Goal: Navigation & Orientation: Understand site structure

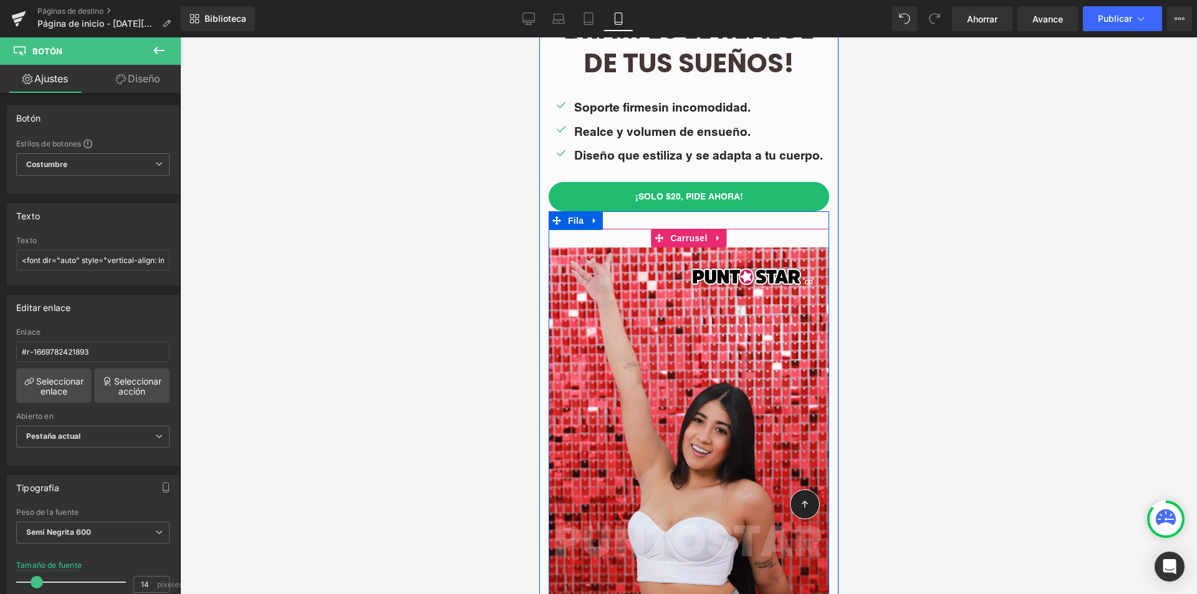
scroll to position [249, 0]
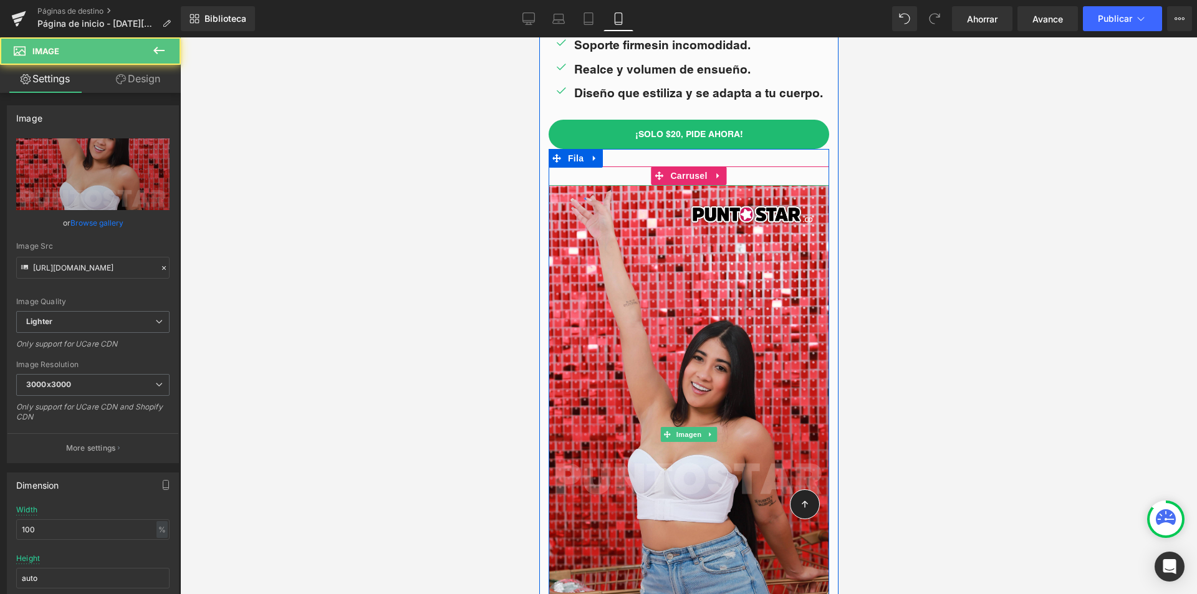
click at [716, 266] on div at bounding box center [688, 434] width 281 height 499
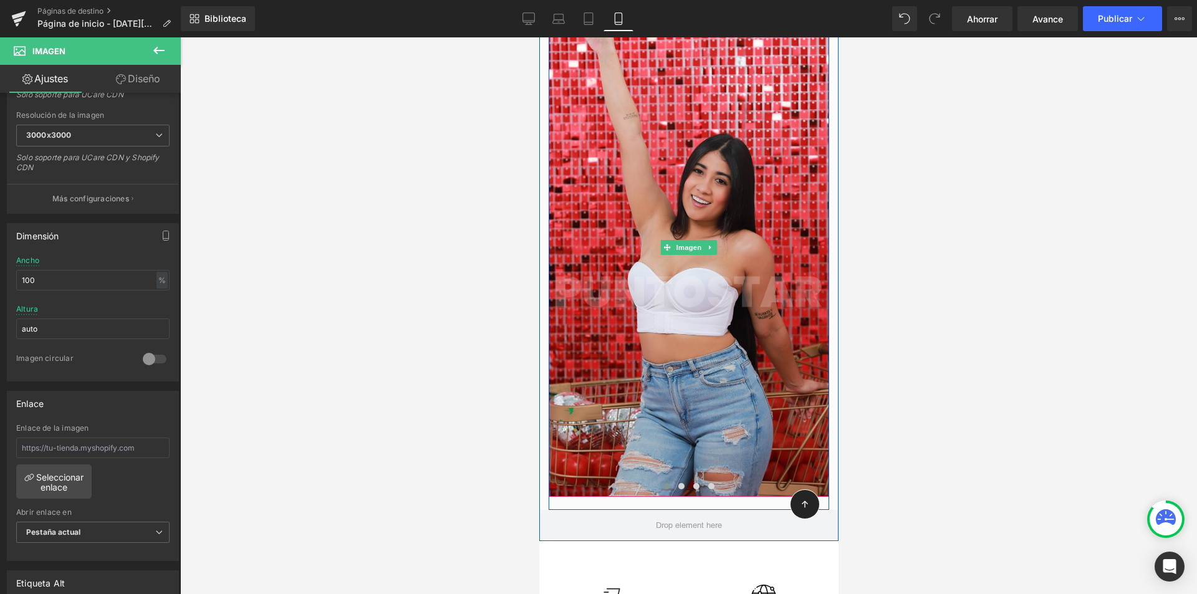
scroll to position [499, 0]
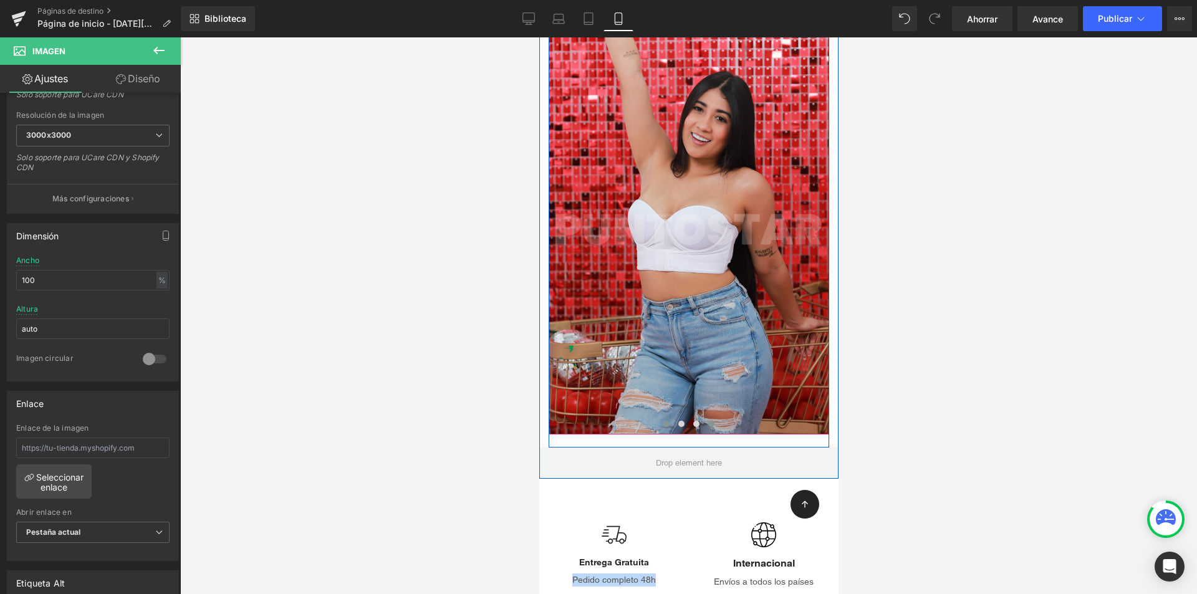
click at [708, 423] on span at bounding box center [711, 424] width 6 height 6
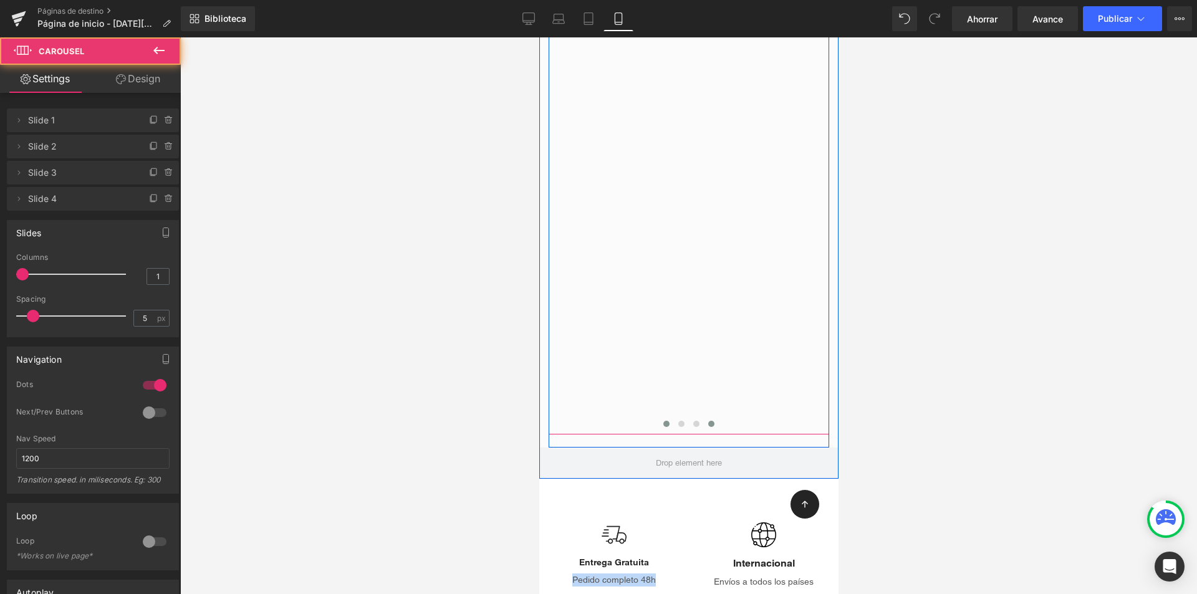
click at [663, 426] on span at bounding box center [666, 424] width 6 height 6
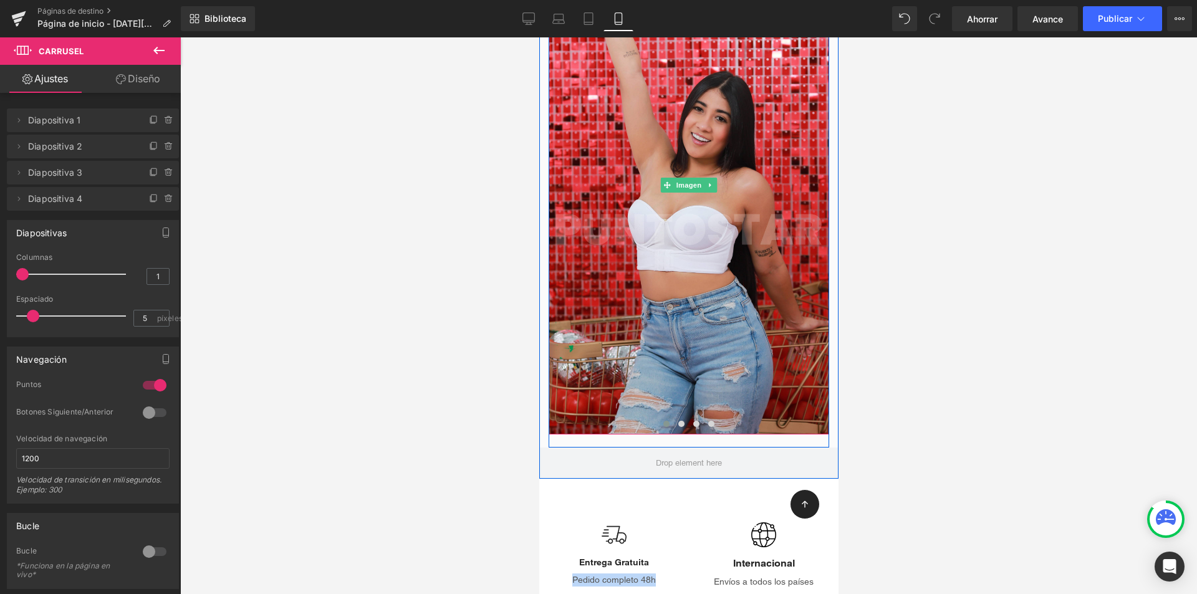
click at [617, 318] on div at bounding box center [688, 185] width 281 height 499
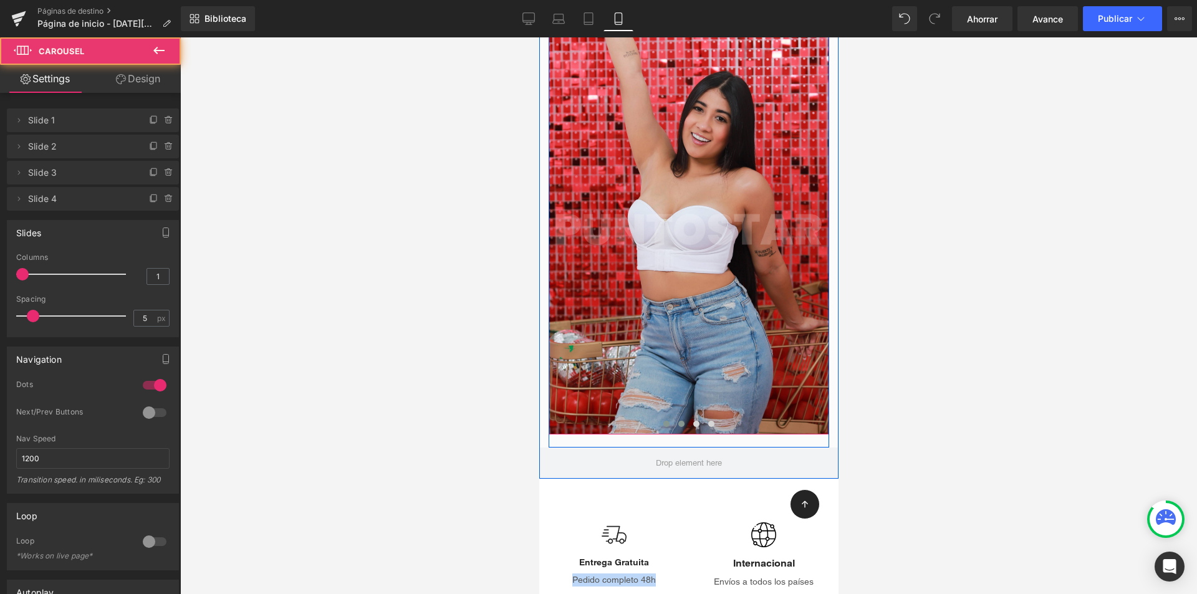
click at [673, 423] on button at bounding box center [680, 424] width 15 height 12
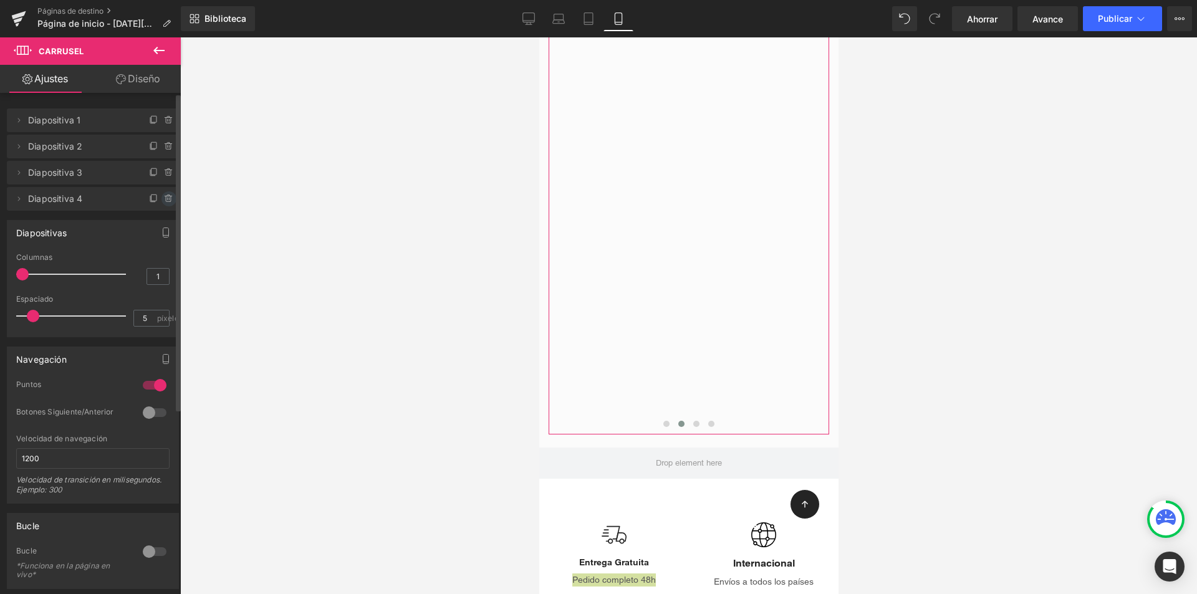
click at [164, 197] on icon at bounding box center [169, 199] width 10 height 10
click at [164, 175] on icon at bounding box center [169, 173] width 10 height 10
click at [164, 146] on icon at bounding box center [169, 147] width 10 height 10
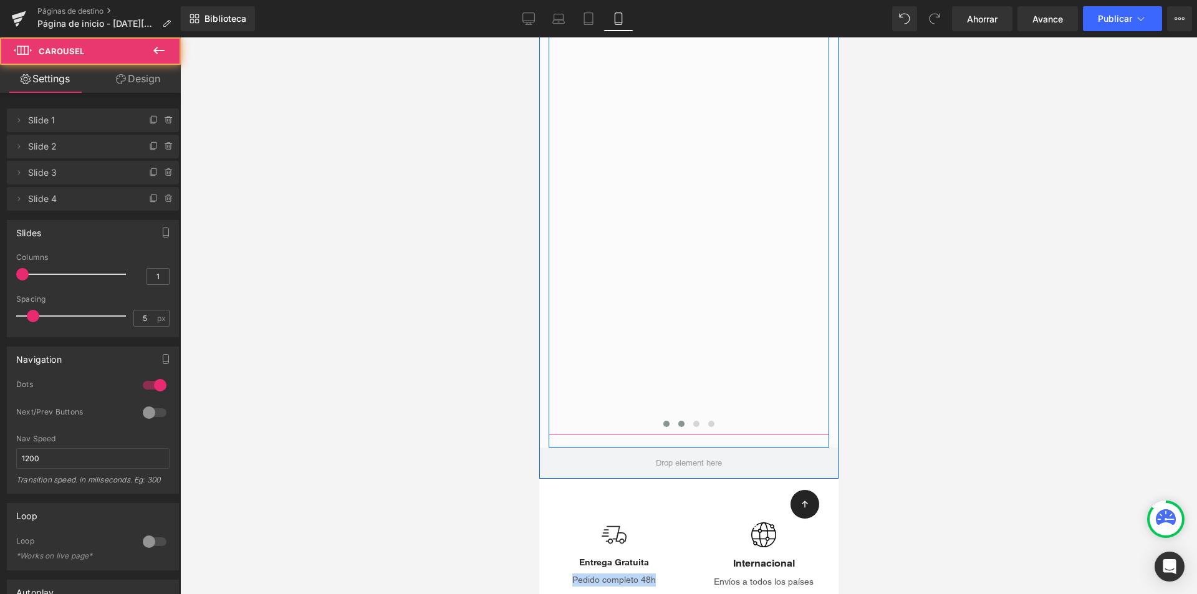
click at [663, 423] on span at bounding box center [666, 424] width 6 height 6
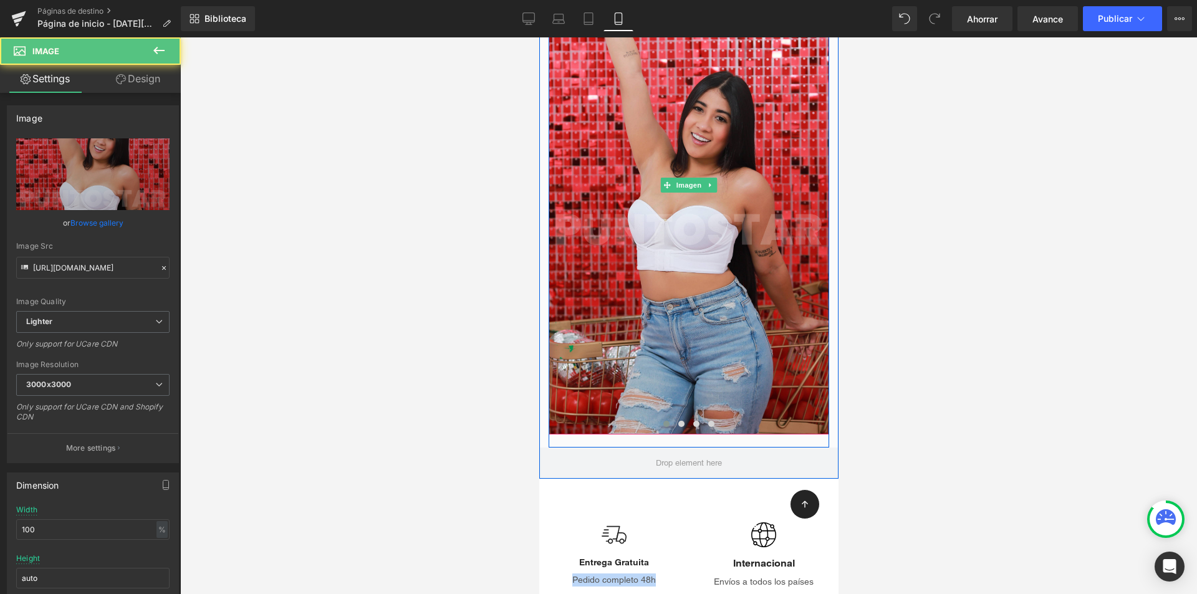
drag, startPoint x: 738, startPoint y: 332, endPoint x: 900, endPoint y: 353, distance: 162.8
click at [738, 336] on div at bounding box center [688, 185] width 281 height 499
click at [693, 426] on button at bounding box center [695, 424] width 15 height 12
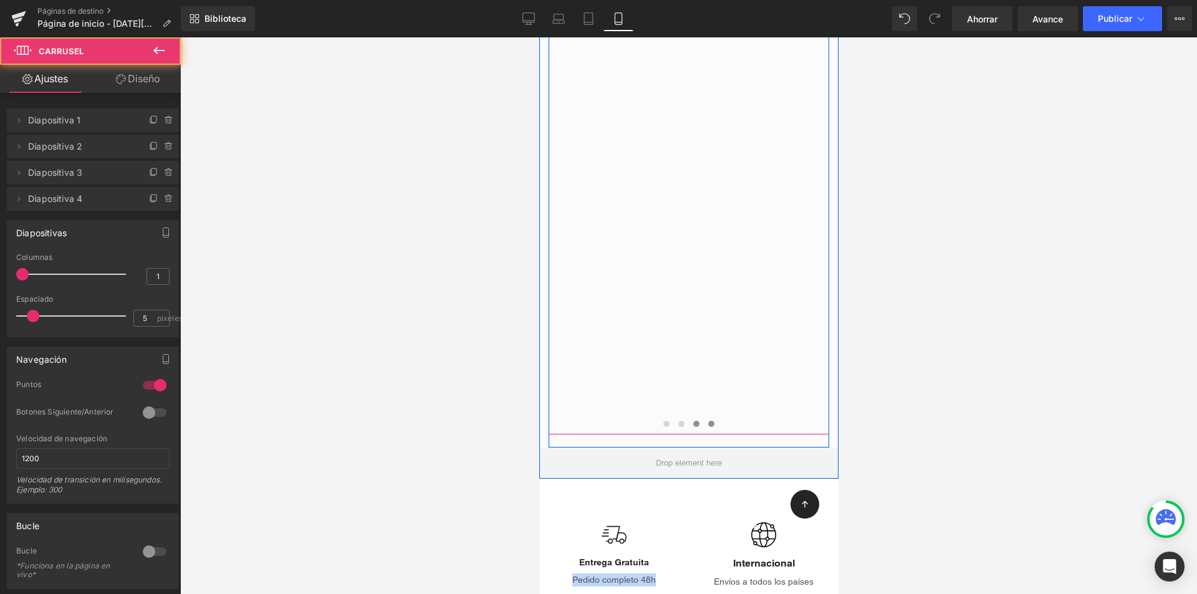
click at [706, 420] on button at bounding box center [710, 424] width 15 height 12
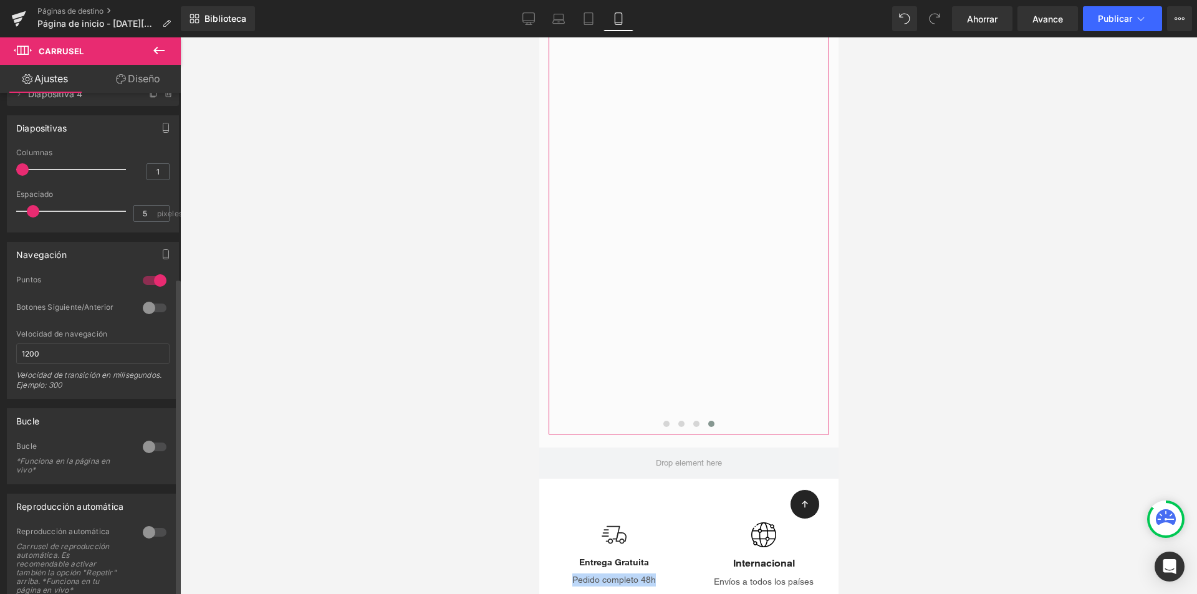
scroll to position [292, 0]
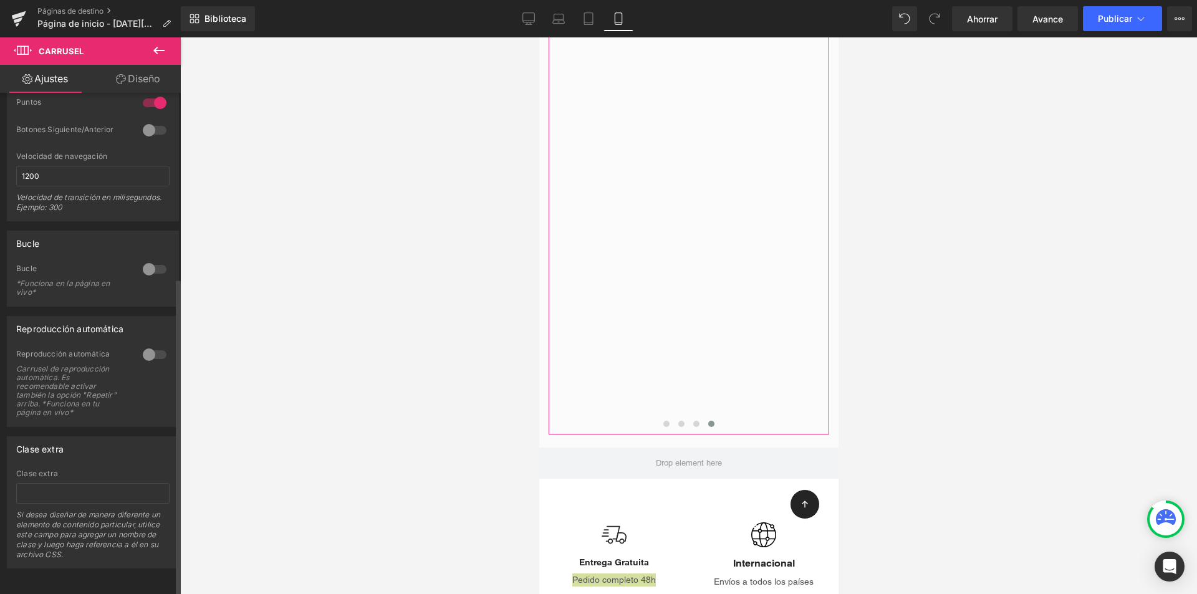
click at [151, 345] on div at bounding box center [155, 355] width 30 height 20
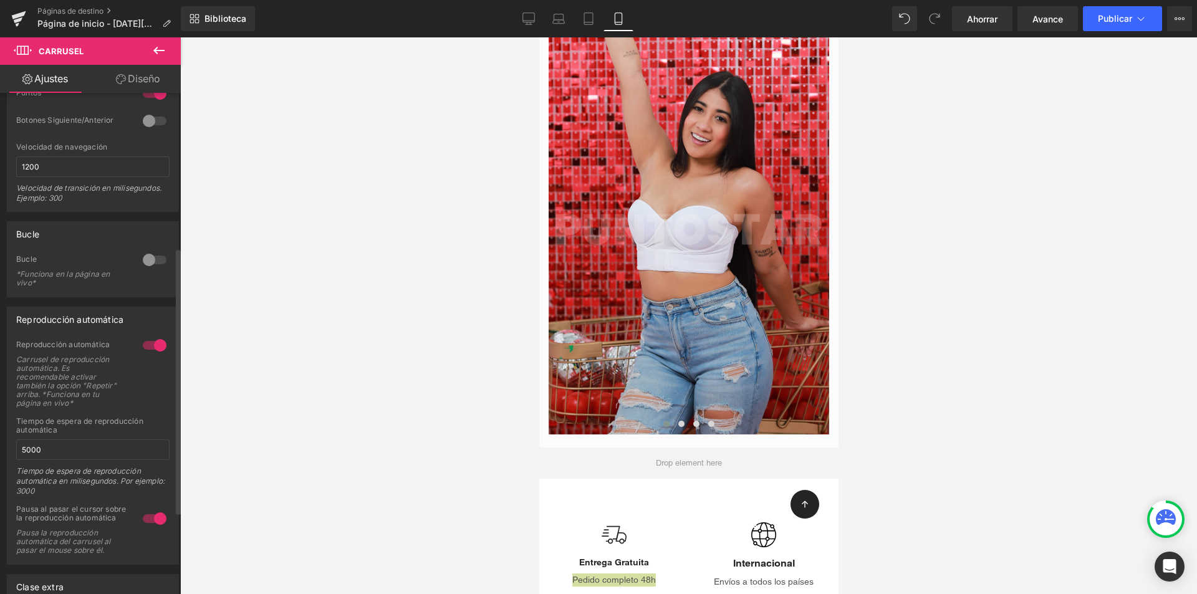
click at [144, 346] on div at bounding box center [155, 345] width 30 height 20
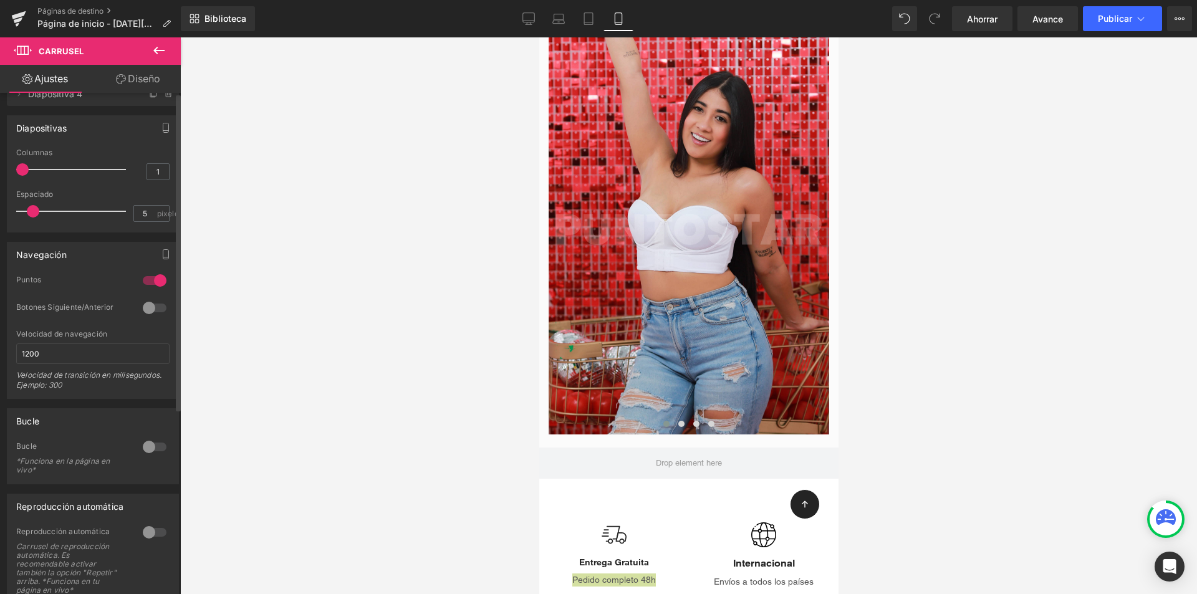
scroll to position [0, 0]
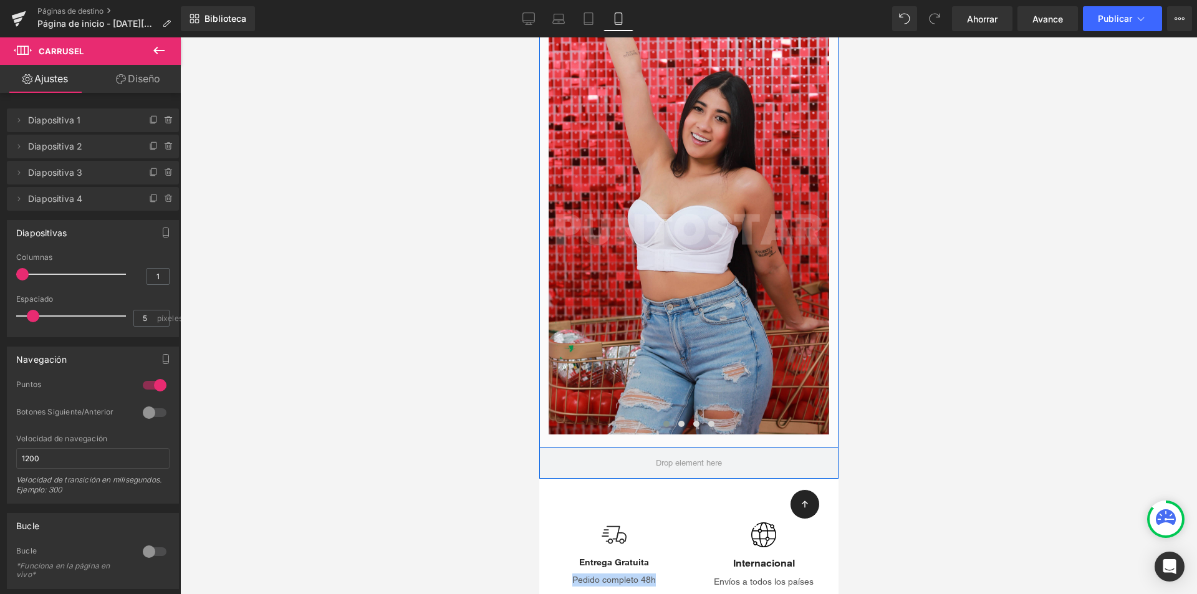
click at [607, 183] on div at bounding box center [688, 185] width 281 height 499
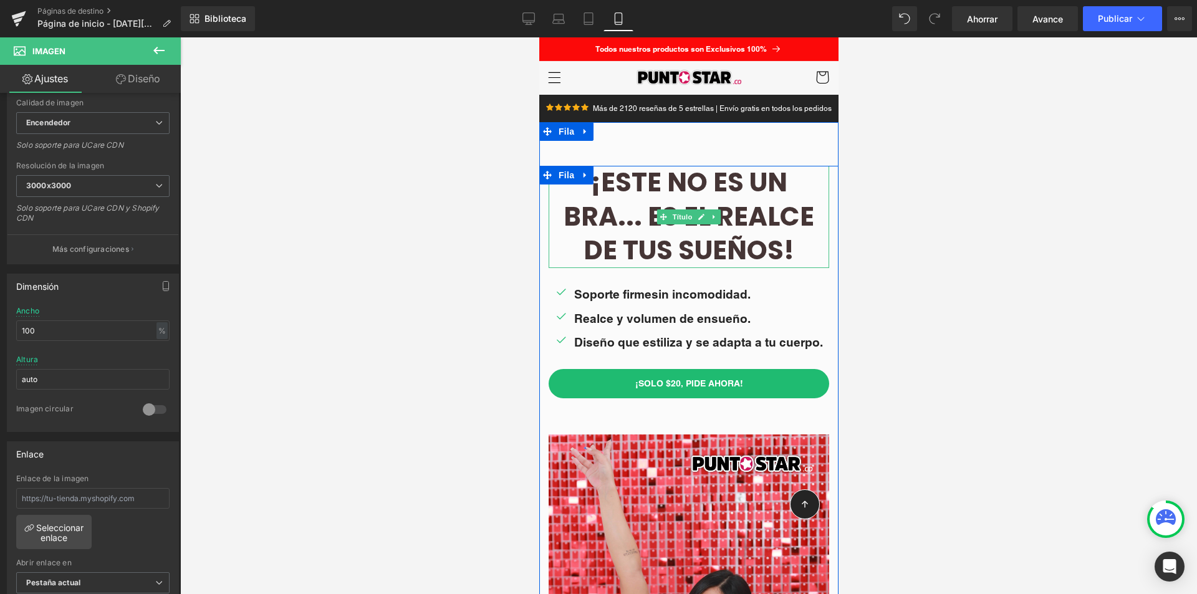
click at [728, 188] on font "¡Este no es un bra... es el realce de tus sueños!" at bounding box center [688, 216] width 251 height 105
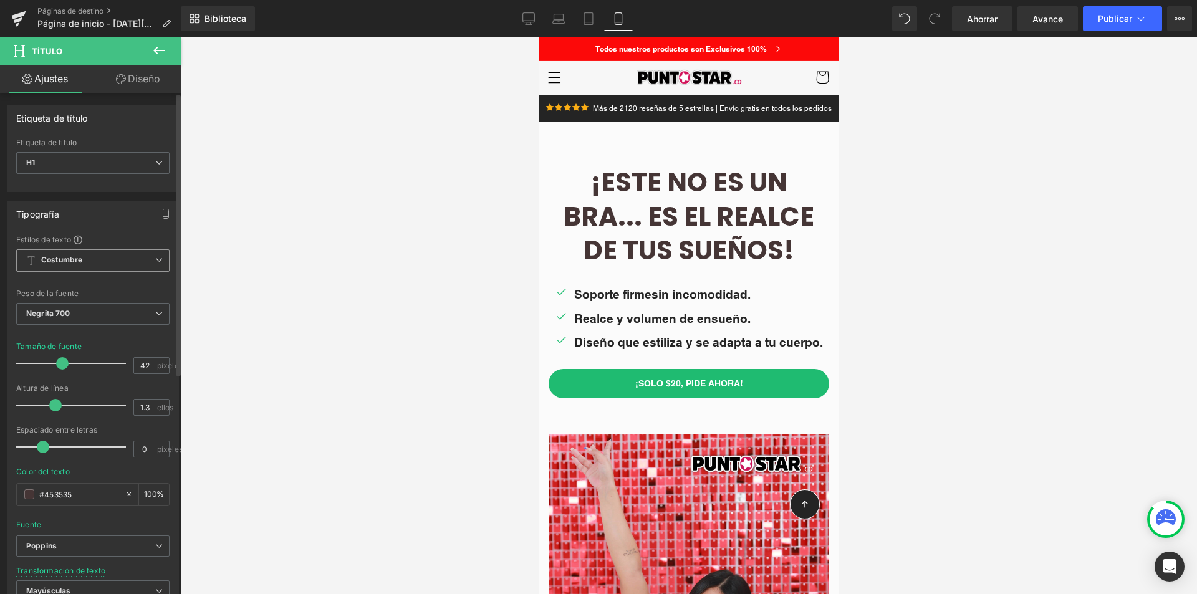
click at [155, 257] on icon at bounding box center [158, 259] width 7 height 7
click at [170, 271] on div "Estilos de texto Costumbre Costumbre Configurar estilo global Costumbre Configu…" at bounding box center [90, 426] width 166 height 385
click at [754, 220] on font "¡Este no es un bra... es el realce de tus sueños!" at bounding box center [688, 216] width 251 height 105
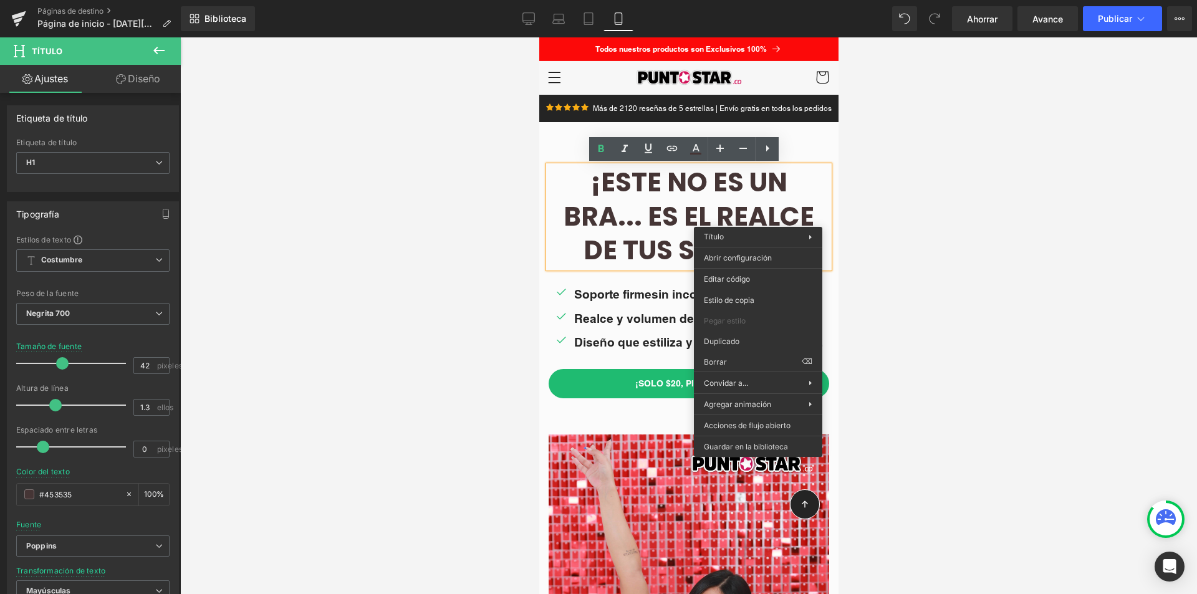
click at [603, 204] on font "¡Este no es un bra... es el realce de tus sueños!" at bounding box center [688, 216] width 251 height 105
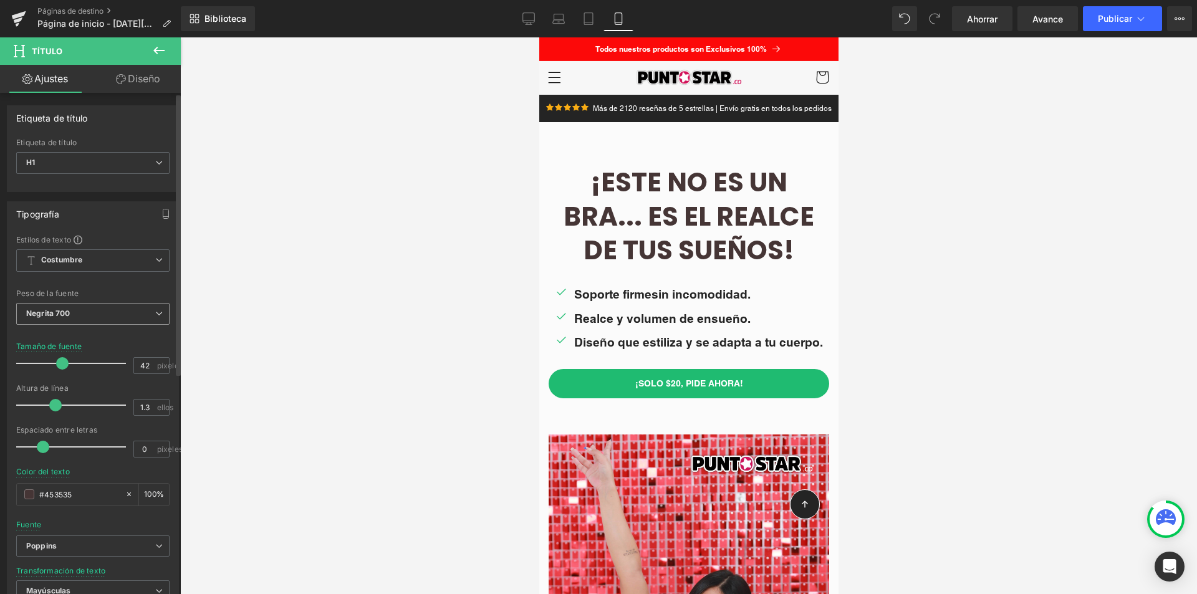
click at [158, 312] on span "Negrita 700" at bounding box center [92, 314] width 153 height 22
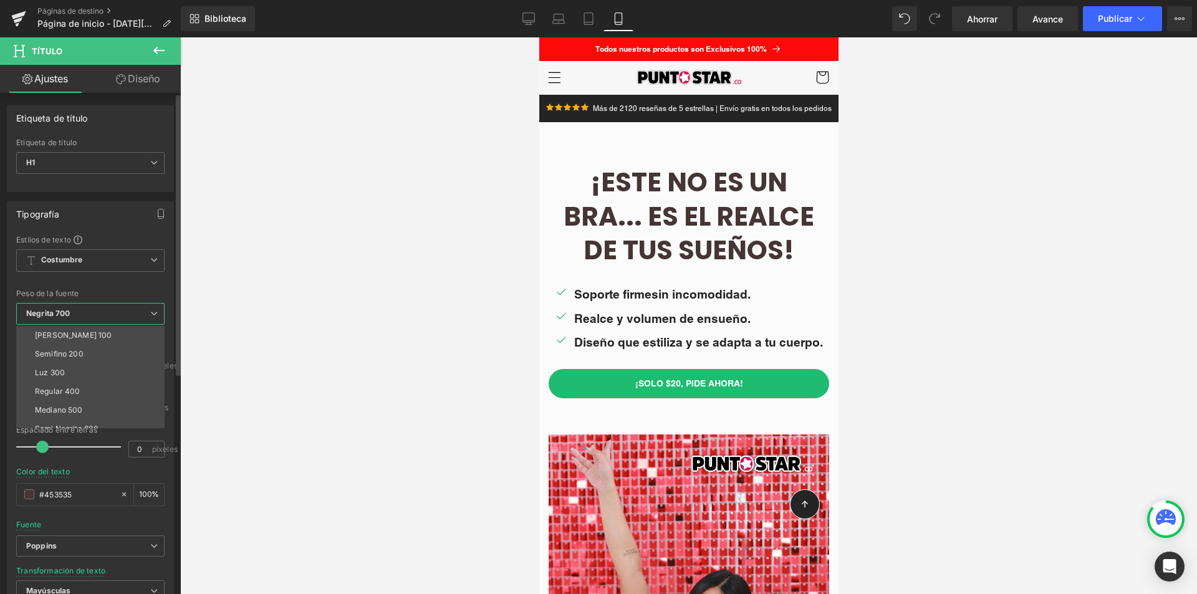
scroll to position [103, 0]
click at [59, 414] on font "Más audaz" at bounding box center [54, 418] width 39 height 9
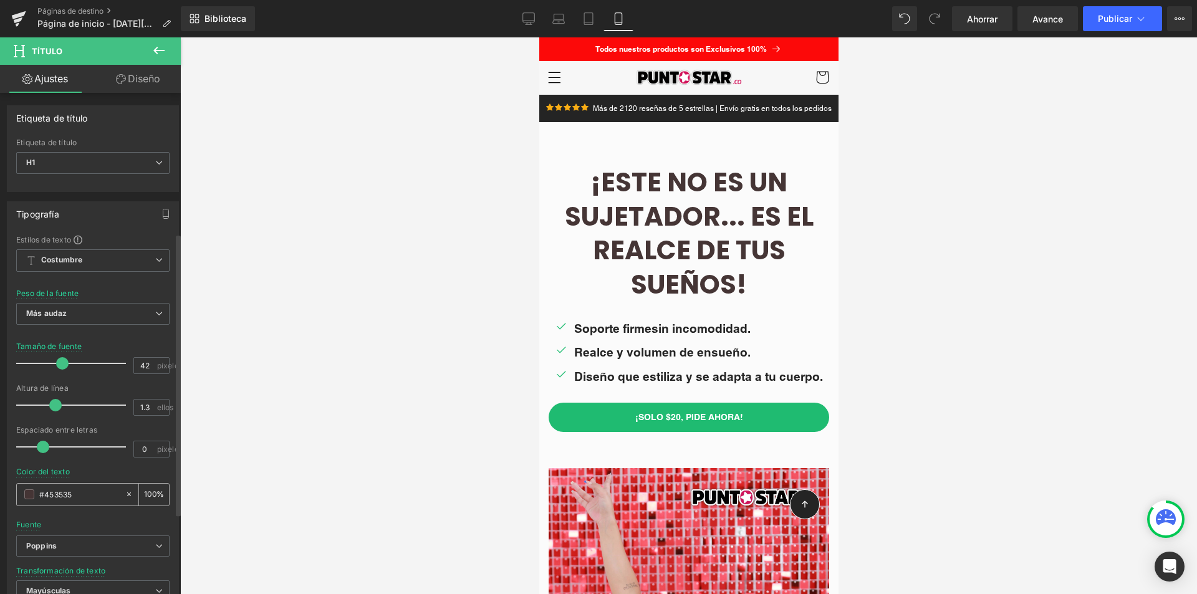
scroll to position [249, 0]
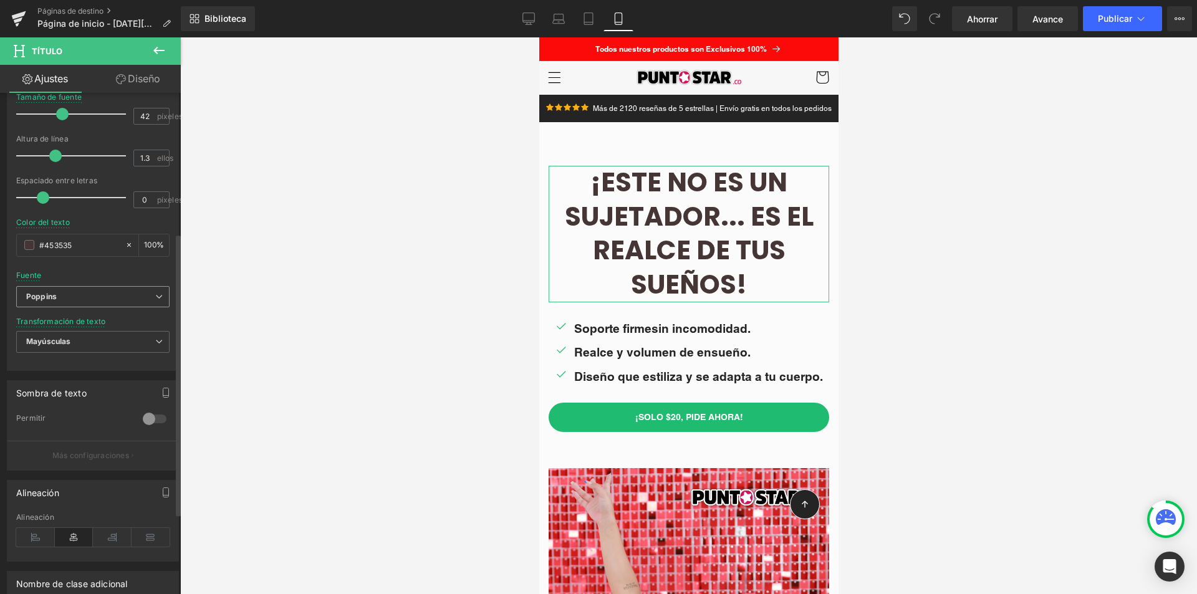
click at [155, 299] on icon at bounding box center [158, 296] width 7 height 7
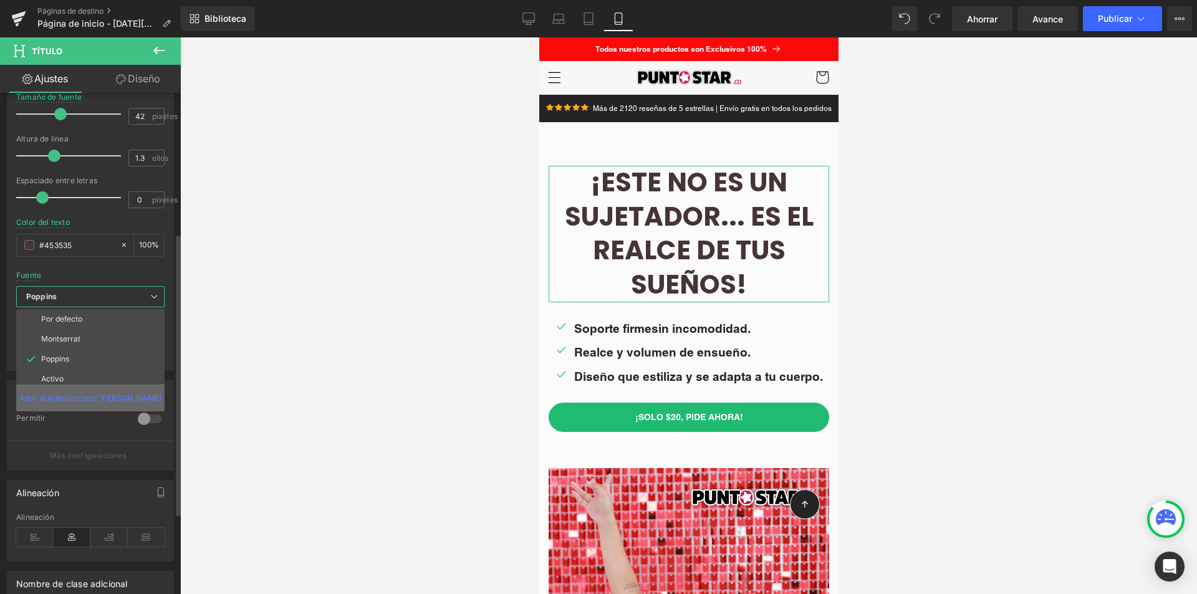
click at [110, 403] on p "Abrir el Administrador [PERSON_NAME]" at bounding box center [90, 398] width 142 height 11
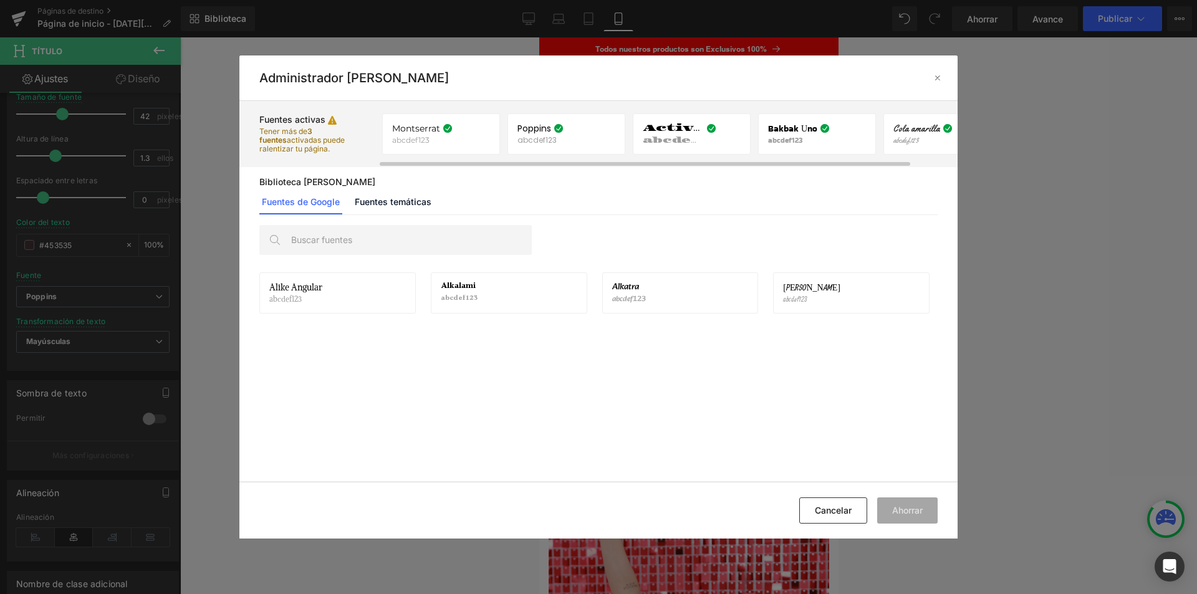
scroll to position [281, 0]
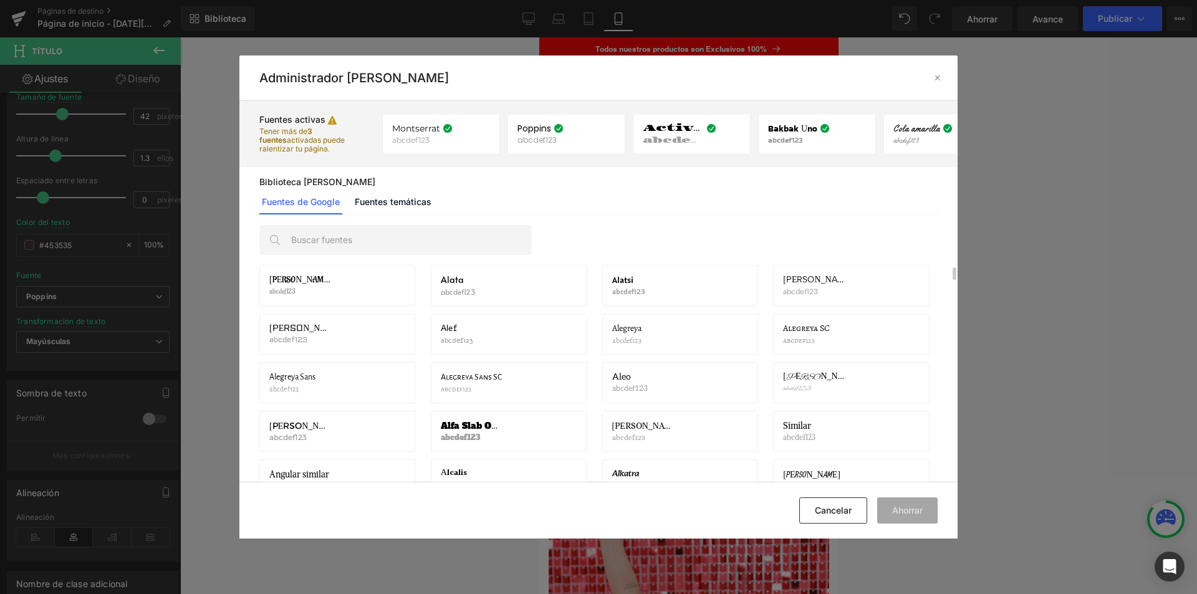
click at [943, 77] on div at bounding box center [938, 78] width 20 height 20
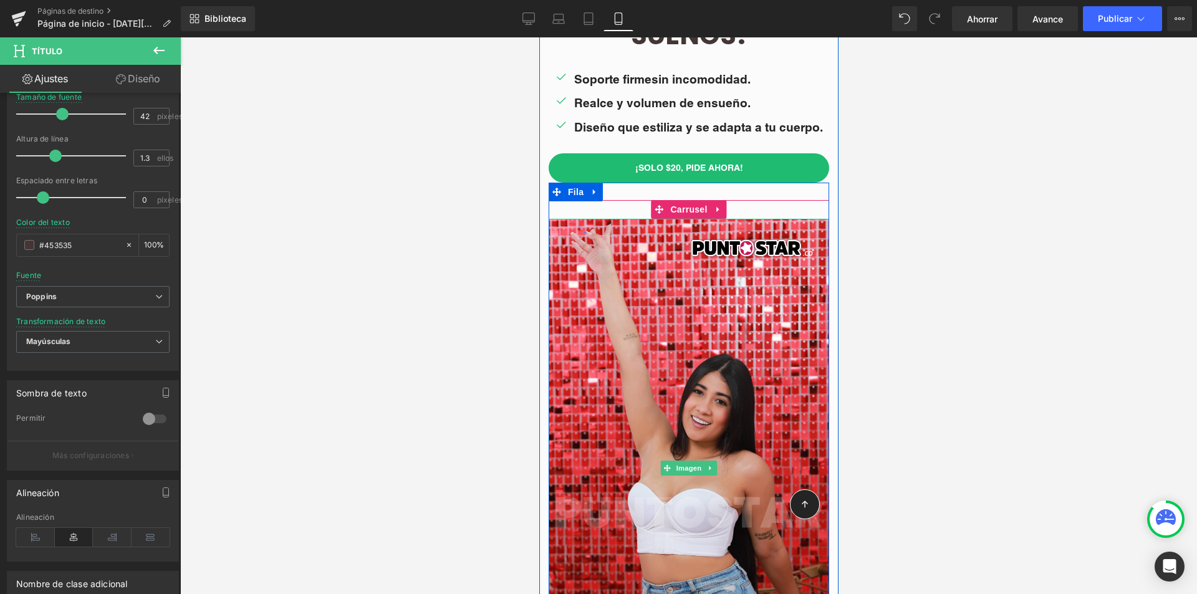
scroll to position [312, 0]
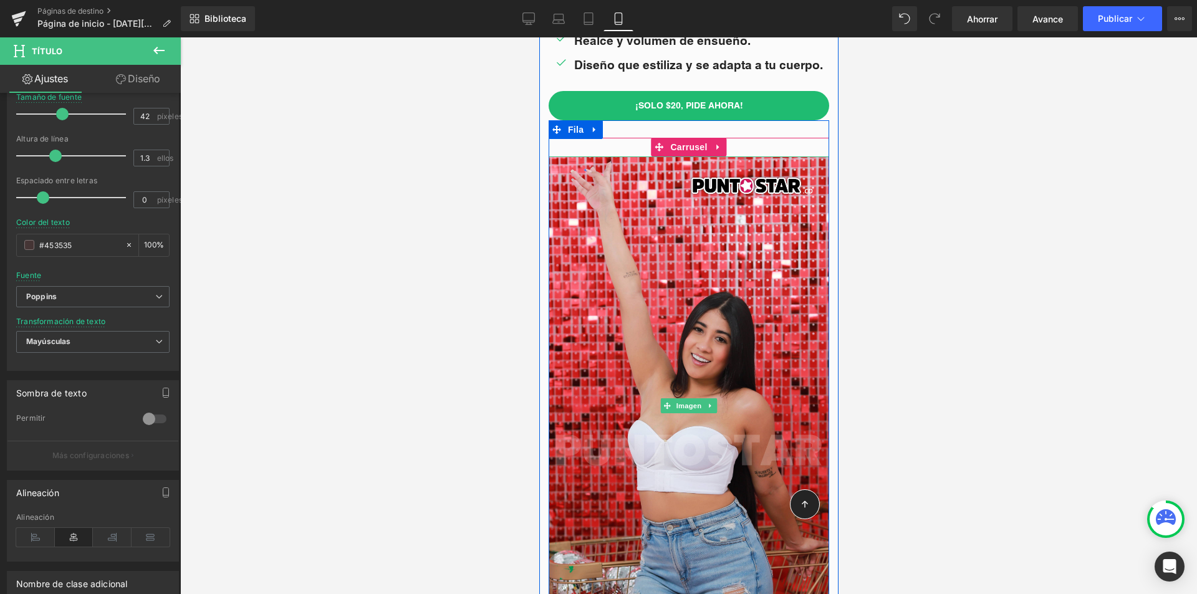
click at [752, 184] on div at bounding box center [688, 405] width 281 height 499
